Goal: Information Seeking & Learning: Learn about a topic

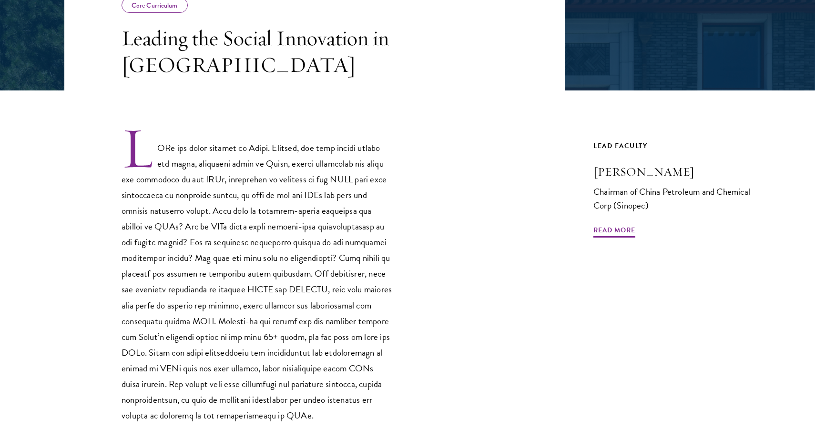
scroll to position [205, 0]
click at [608, 230] on span "Read More" at bounding box center [614, 231] width 42 height 15
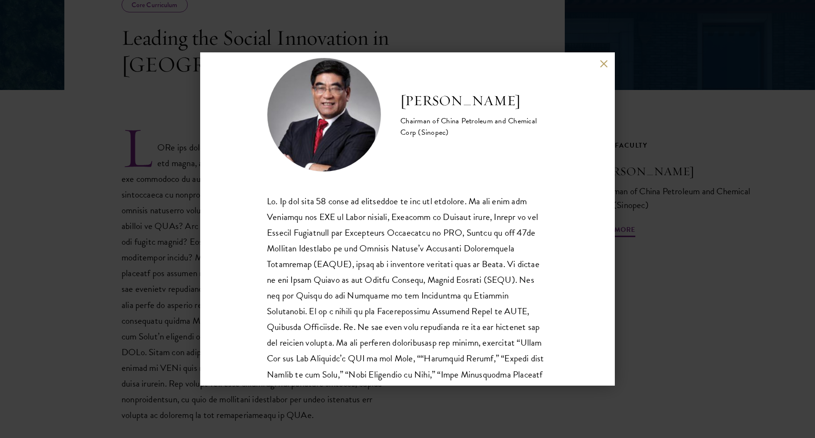
scroll to position [17, 0]
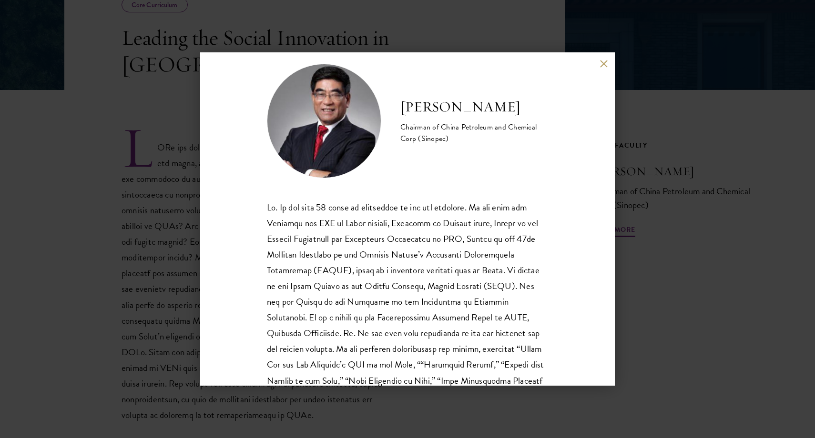
click at [599, 60] on button at bounding box center [603, 64] width 8 height 8
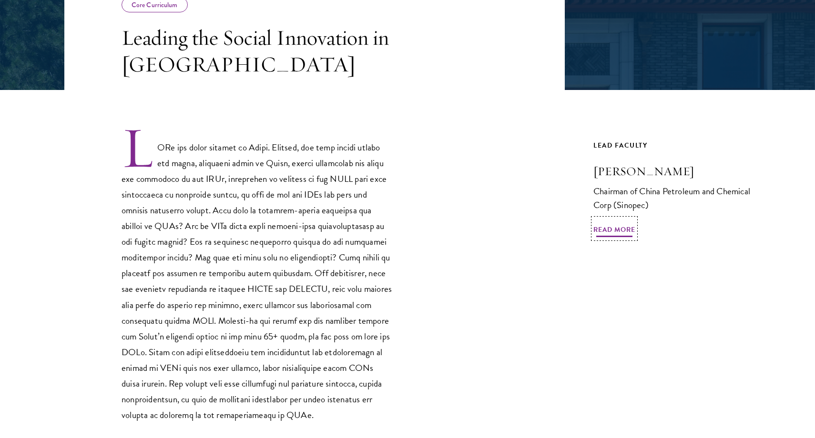
click at [607, 233] on span "Read More" at bounding box center [614, 231] width 42 height 15
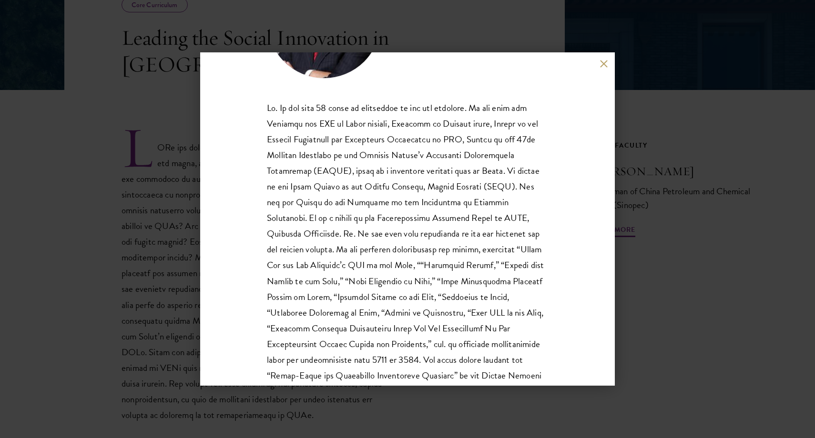
scroll to position [118, 0]
click at [264, 122] on div "[PERSON_NAME] Chairman of China Petroleum and Chemical Corp (Sinopec)" at bounding box center [407, 219] width 415 height 334
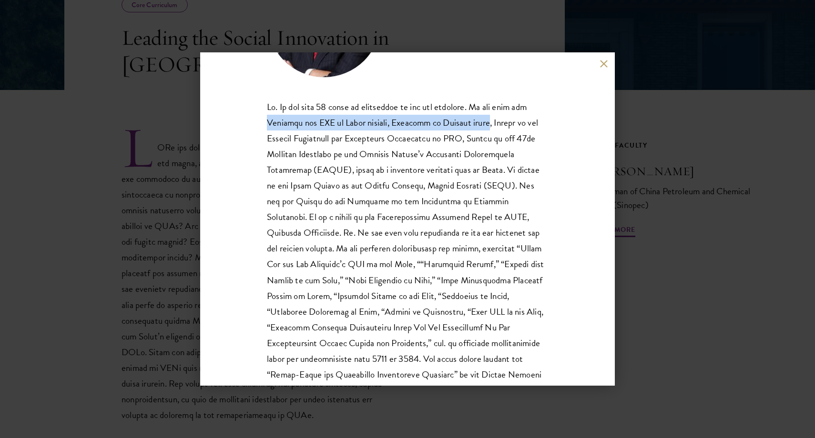
drag, startPoint x: 265, startPoint y: 123, endPoint x: 504, endPoint y: 124, distance: 239.2
click at [504, 124] on div "[PERSON_NAME] Chairman of China Petroleum and Chemical Corp (Sinopec)" at bounding box center [407, 219] width 415 height 334
copy p "Chairman and CEO of Cnooc limited, Chairman of Sinopec group"
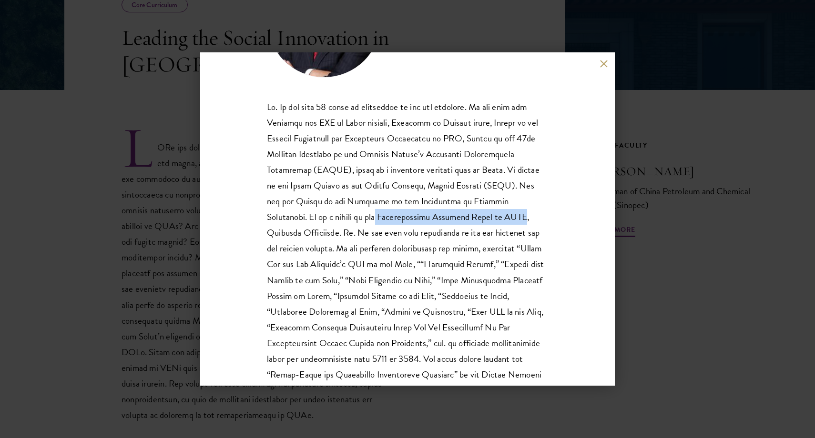
drag, startPoint x: 334, startPoint y: 217, endPoint x: 474, endPoint y: 214, distance: 139.6
click at [474, 214] on p at bounding box center [407, 248] width 281 height 299
drag, startPoint x: 279, startPoint y: 219, endPoint x: 473, endPoint y: 220, distance: 193.9
click at [473, 220] on p at bounding box center [407, 248] width 281 height 299
copy p "member of the International Advisory Board of CGEP"
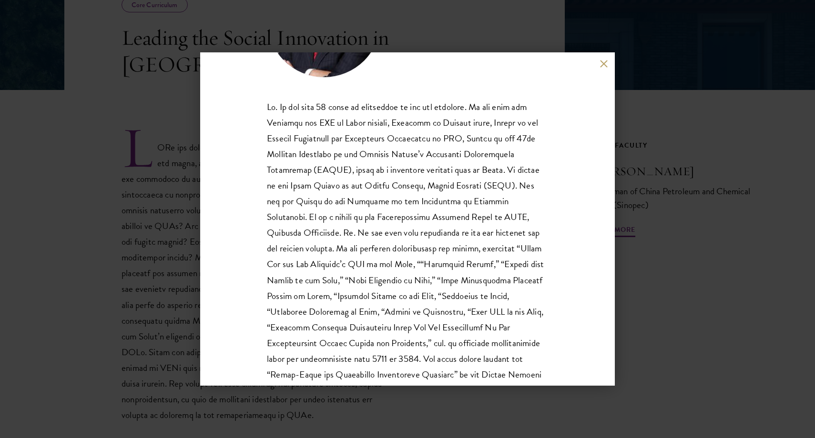
click at [145, 105] on div "[PERSON_NAME] Chairman of China Petroleum and Chemical Corp (Sinopec)" at bounding box center [407, 219] width 815 height 438
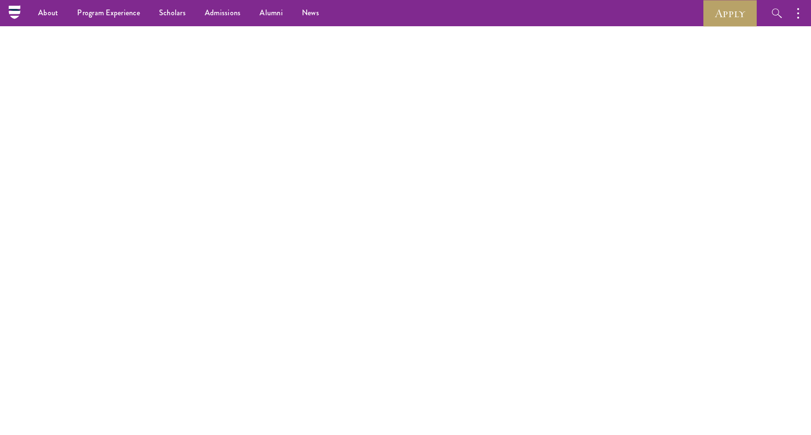
scroll to position [345, 0]
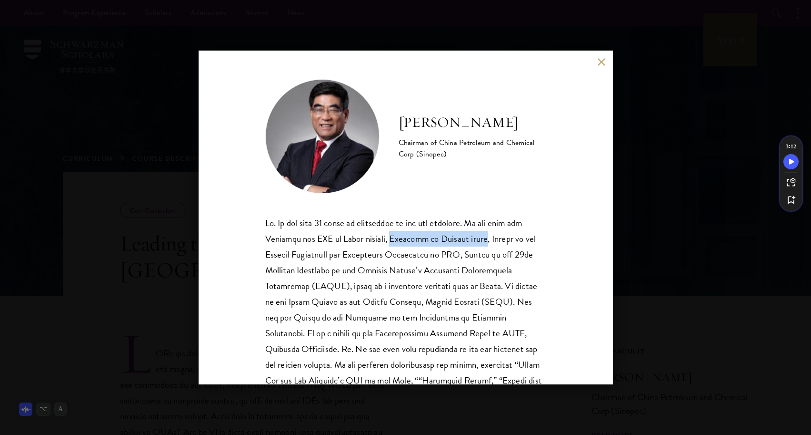
drag, startPoint x: 406, startPoint y: 237, endPoint x: 502, endPoint y: 239, distance: 95.8
click at [502, 239] on p at bounding box center [405, 364] width 281 height 299
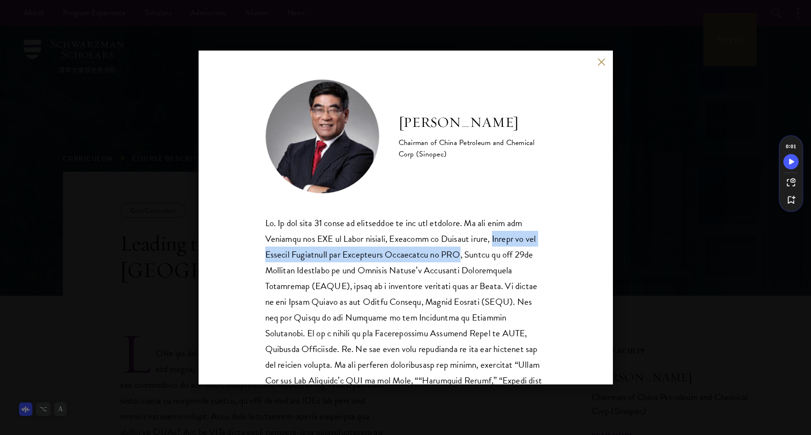
drag, startPoint x: 508, startPoint y: 236, endPoint x: 481, endPoint y: 258, distance: 35.0
click at [481, 258] on p at bounding box center [405, 364] width 281 height 299
copy p "Member of the Central Commission for Discipline Inspection of CPC"
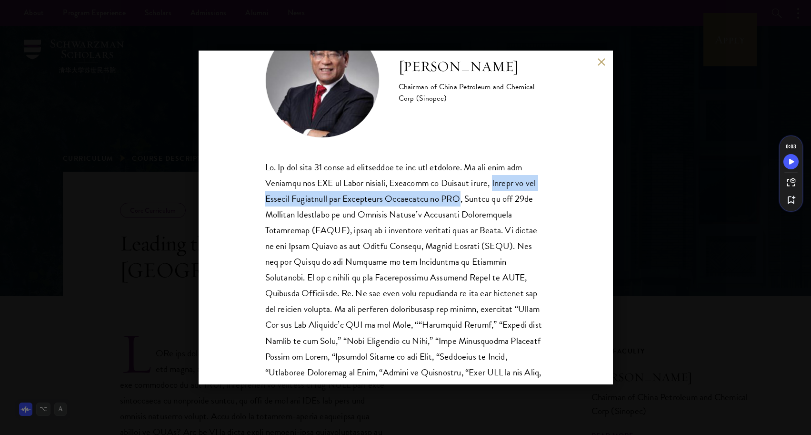
scroll to position [63, 0]
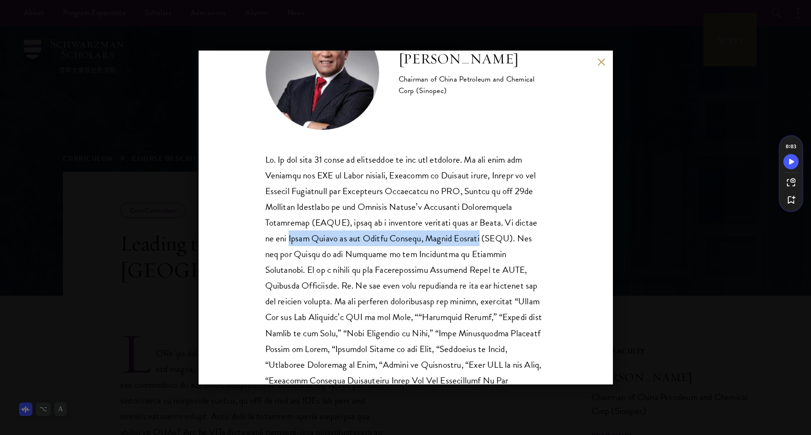
drag, startPoint x: 289, startPoint y: 239, endPoint x: 487, endPoint y: 240, distance: 198.7
click at [487, 240] on p at bounding box center [405, 301] width 281 height 299
copy p "Board Member of the Global Compact, United Nations"
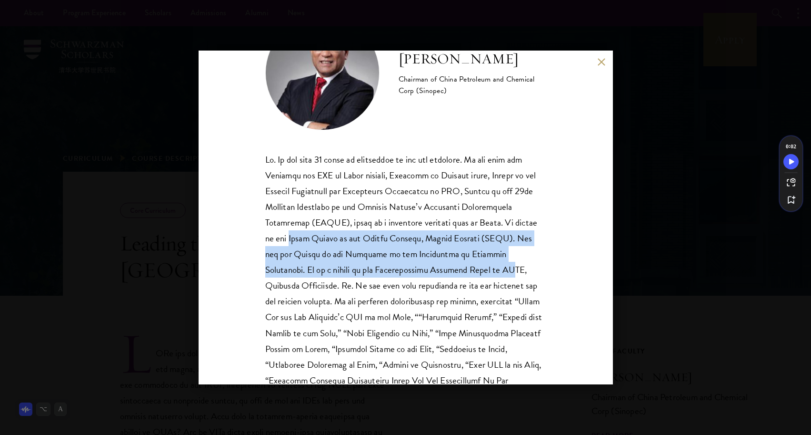
drag, startPoint x: 451, startPoint y: 272, endPoint x: 466, endPoint y: 272, distance: 14.8
click at [466, 272] on p at bounding box center [405, 301] width 281 height 299
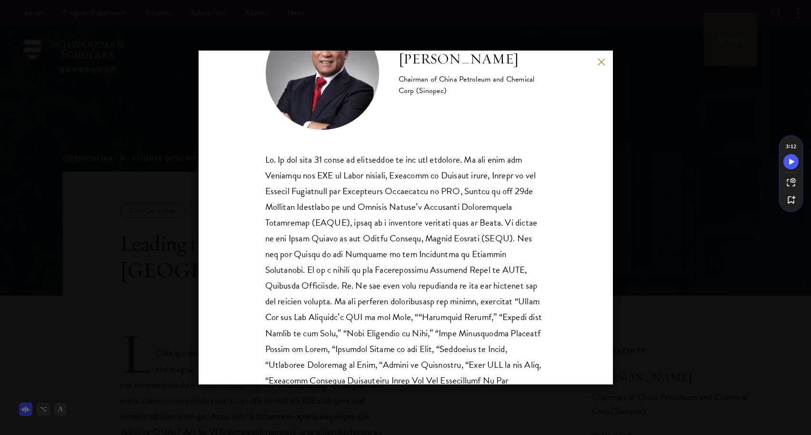
click at [471, 270] on p at bounding box center [405, 301] width 281 height 299
drag, startPoint x: 473, startPoint y: 270, endPoint x: 450, endPoint y: 270, distance: 23.4
click at [450, 270] on p at bounding box center [405, 301] width 281 height 299
copy p "CGEP"
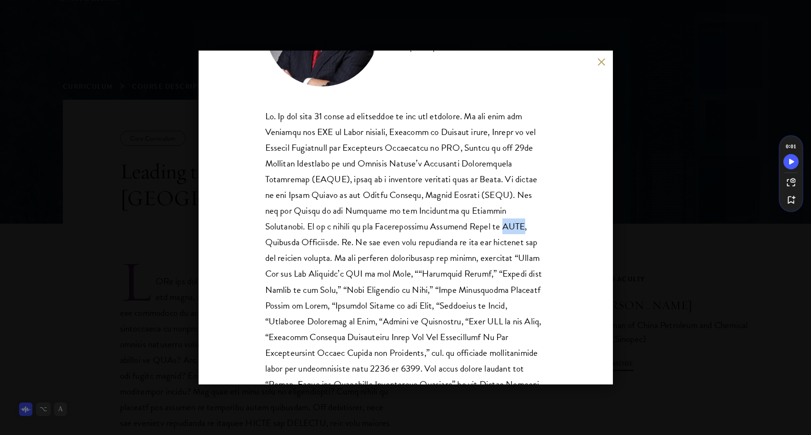
scroll to position [81, 0]
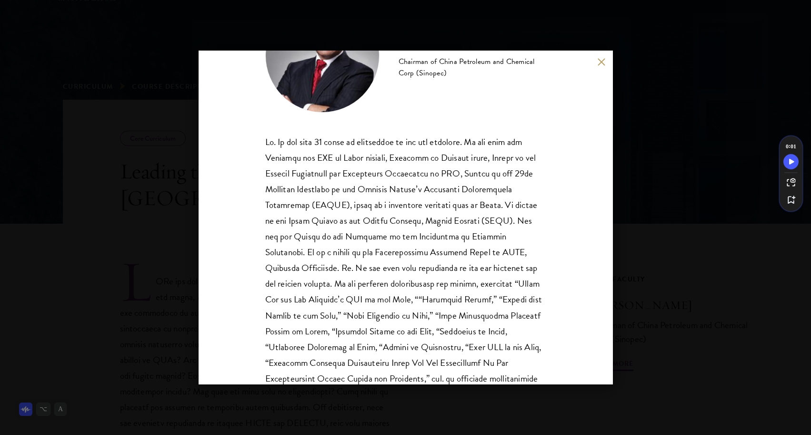
click at [705, 106] on div "[PERSON_NAME] Chairman of China Petroleum and Chemical Corp (Sinopec)" at bounding box center [405, 217] width 811 height 435
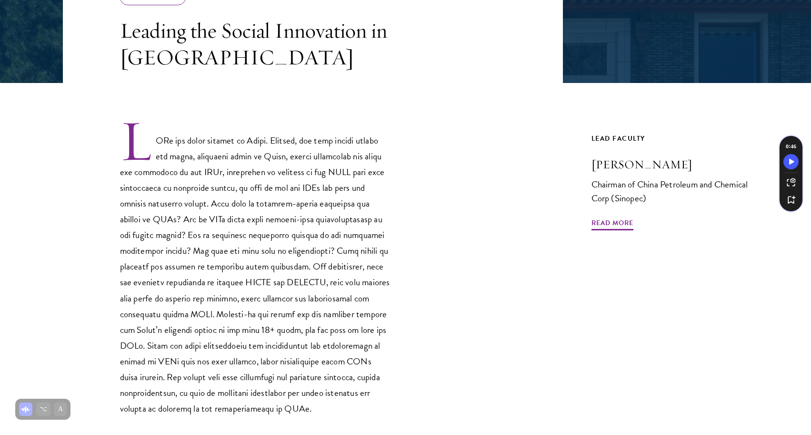
scroll to position [214, 0]
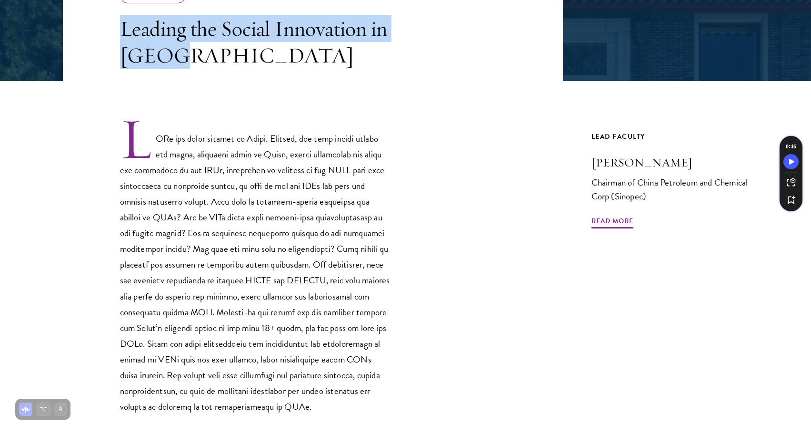
drag, startPoint x: 172, startPoint y: 69, endPoint x: 96, endPoint y: 27, distance: 87.0
click at [96, 27] on header "Core Curriculum Leading the Social Innovation in China" at bounding box center [313, 19] width 500 height 124
copy h3 "Leading the Social Innovation in [GEOGRAPHIC_DATA]"
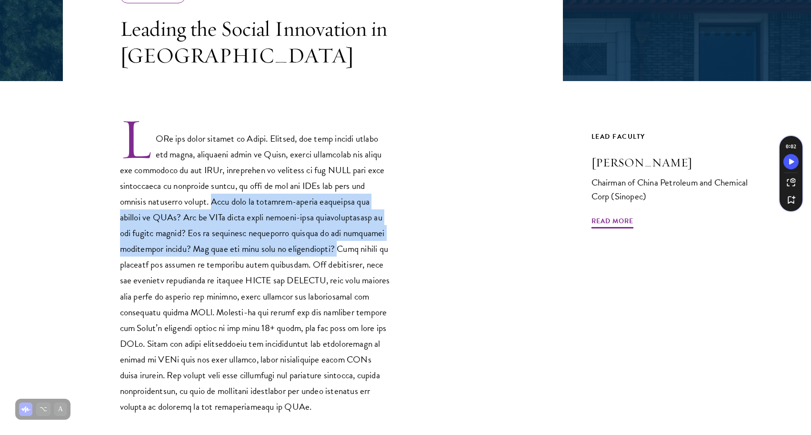
drag, startPoint x: 215, startPoint y: 201, endPoint x: 349, endPoint y: 254, distance: 144.1
click at [349, 254] on p at bounding box center [256, 265] width 272 height 297
copy p "What kind of decision-making processes are adopted by SOEs? How do SOEs build t…"
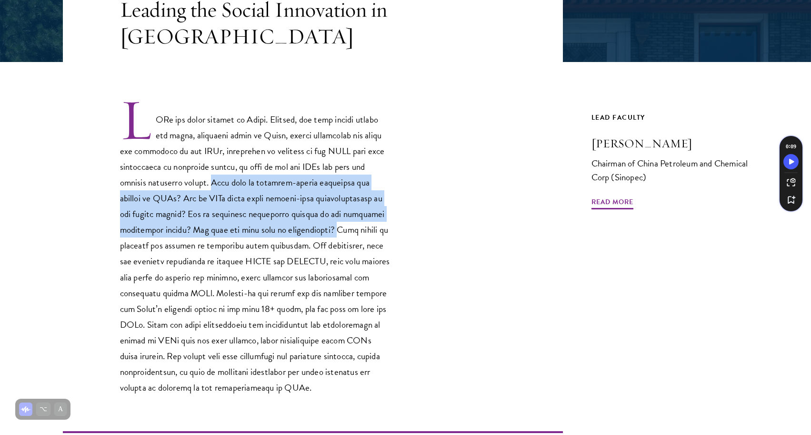
scroll to position [234, 0]
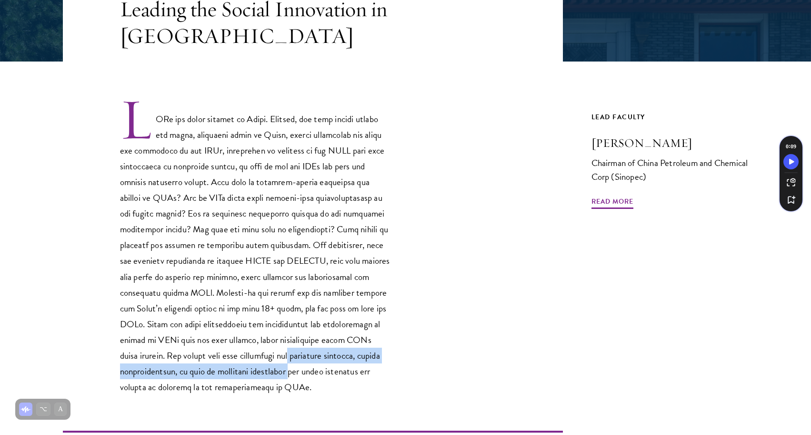
drag, startPoint x: 292, startPoint y: 354, endPoint x: 288, endPoint y: 367, distance: 14.0
click at [288, 367] on p at bounding box center [256, 245] width 272 height 297
copy p "corporate strategy, social responsibility, as well as corporate governance"
